Goal: Find specific page/section: Find specific page/section

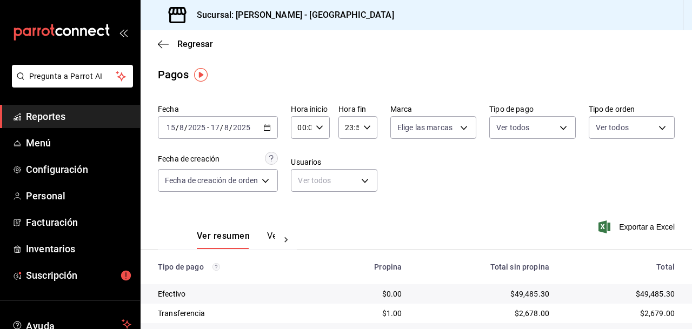
click at [43, 113] on span "Reportes" at bounding box center [78, 116] width 105 height 15
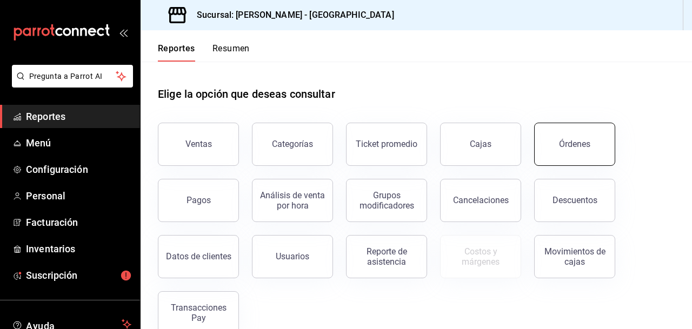
click at [572, 143] on div "Órdenes" at bounding box center [574, 144] width 31 height 10
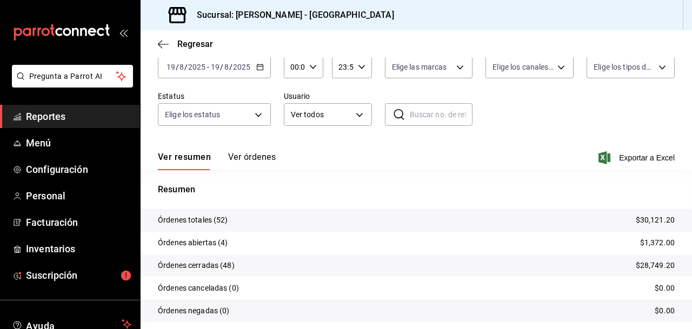
scroll to position [61, 0]
click at [55, 115] on span "Reportes" at bounding box center [78, 116] width 105 height 15
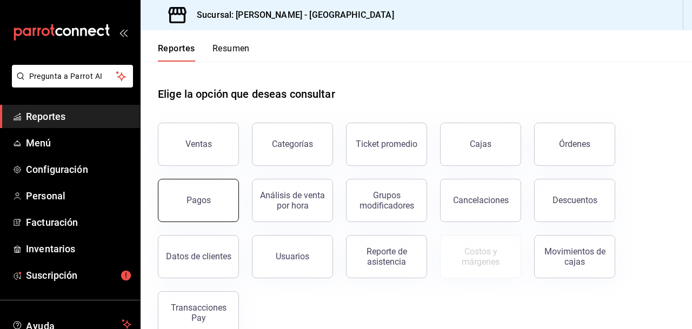
click at [199, 201] on div "Pagos" at bounding box center [199, 200] width 24 height 10
